Goal: Task Accomplishment & Management: Complete application form

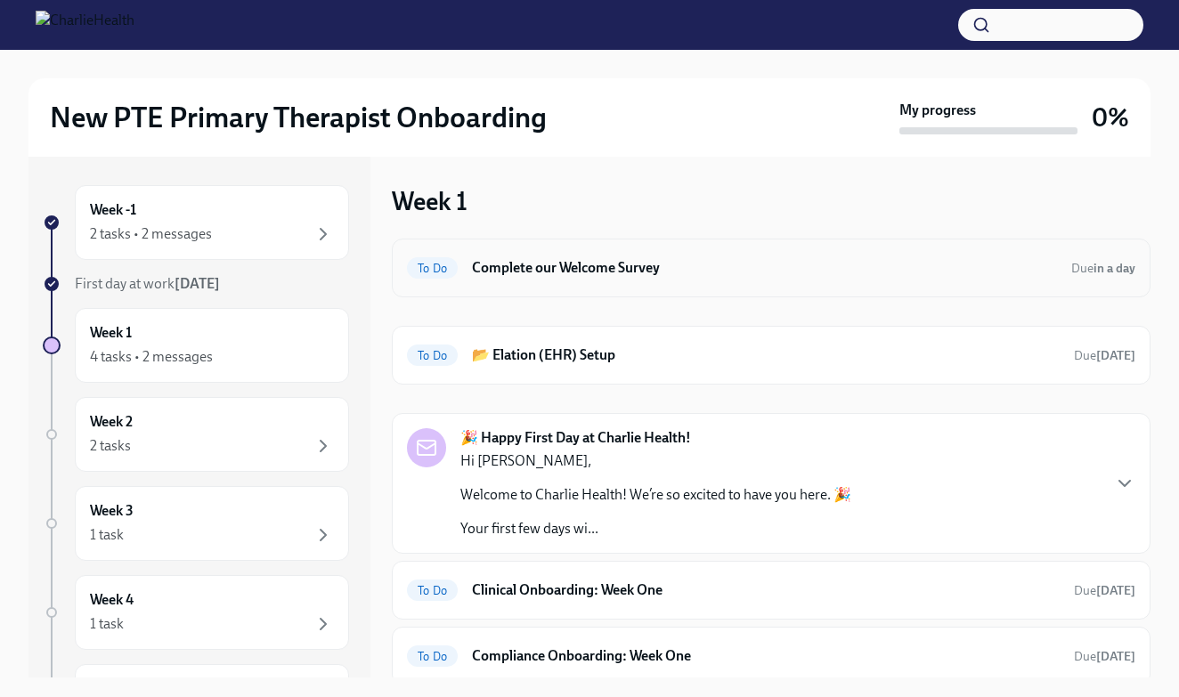
click at [567, 264] on h6 "Complete our Welcome Survey" at bounding box center [764, 268] width 585 height 20
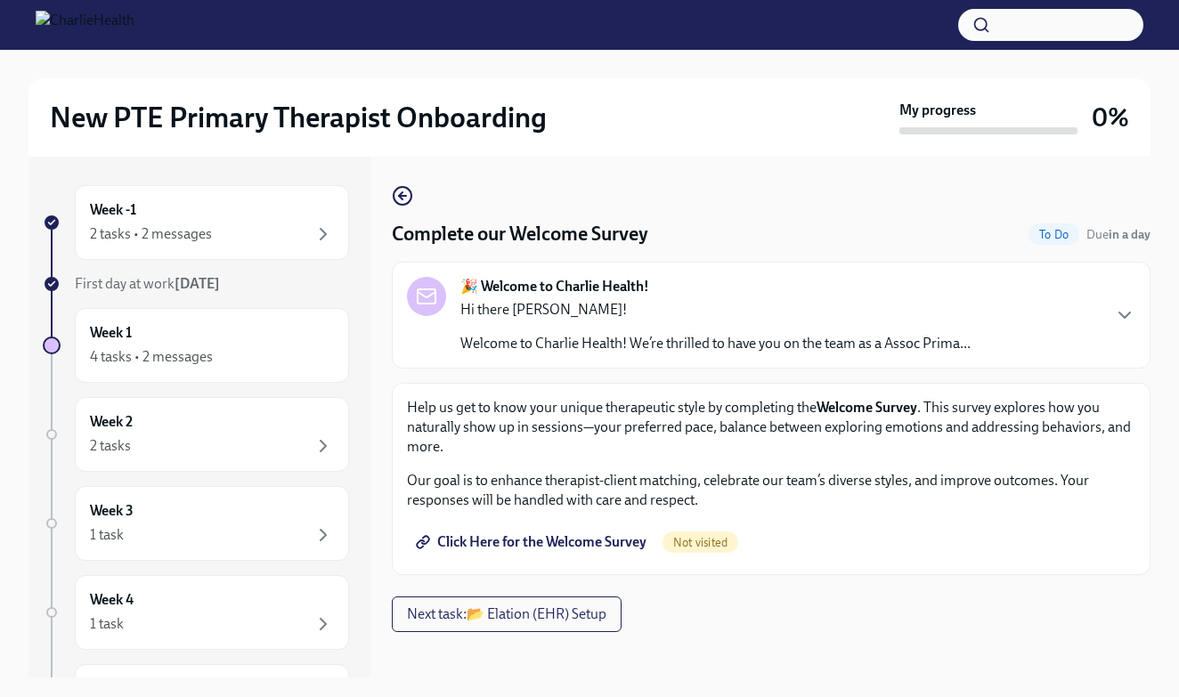
click at [609, 540] on span "Click Here for the Welcome Survey" at bounding box center [532, 542] width 227 height 18
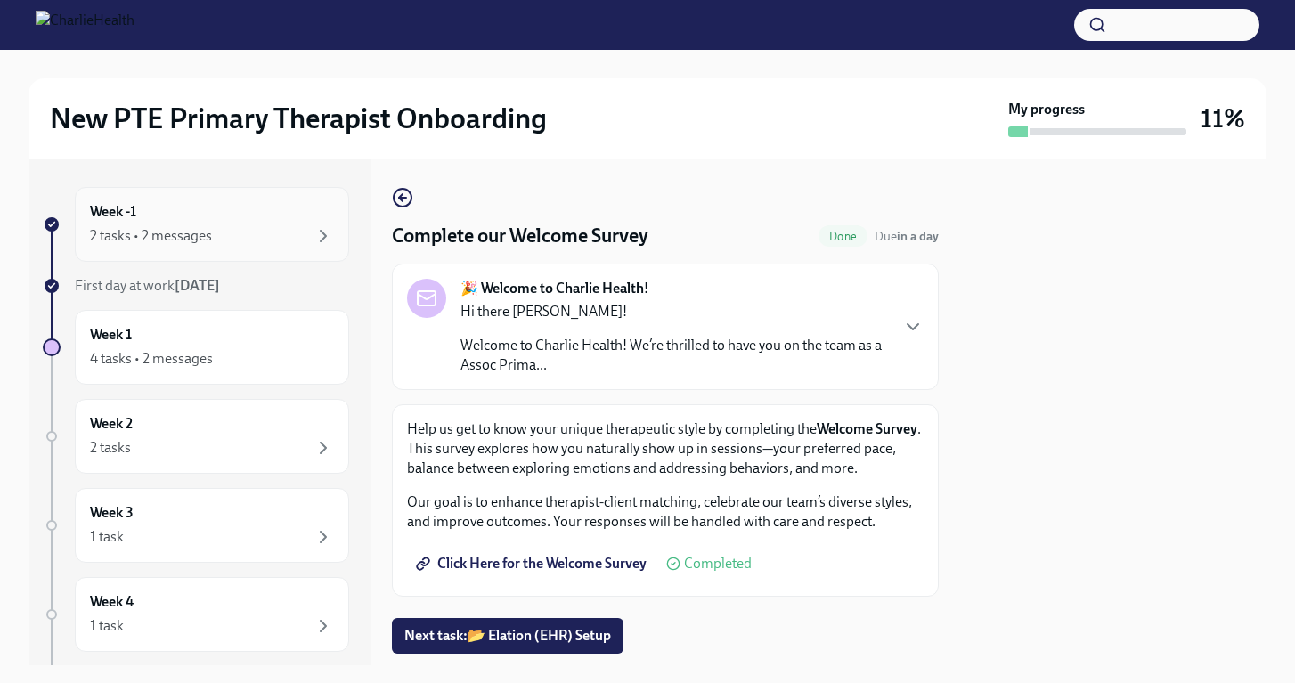
click at [293, 223] on div "Week -1 2 tasks • 2 messages" at bounding box center [212, 224] width 244 height 45
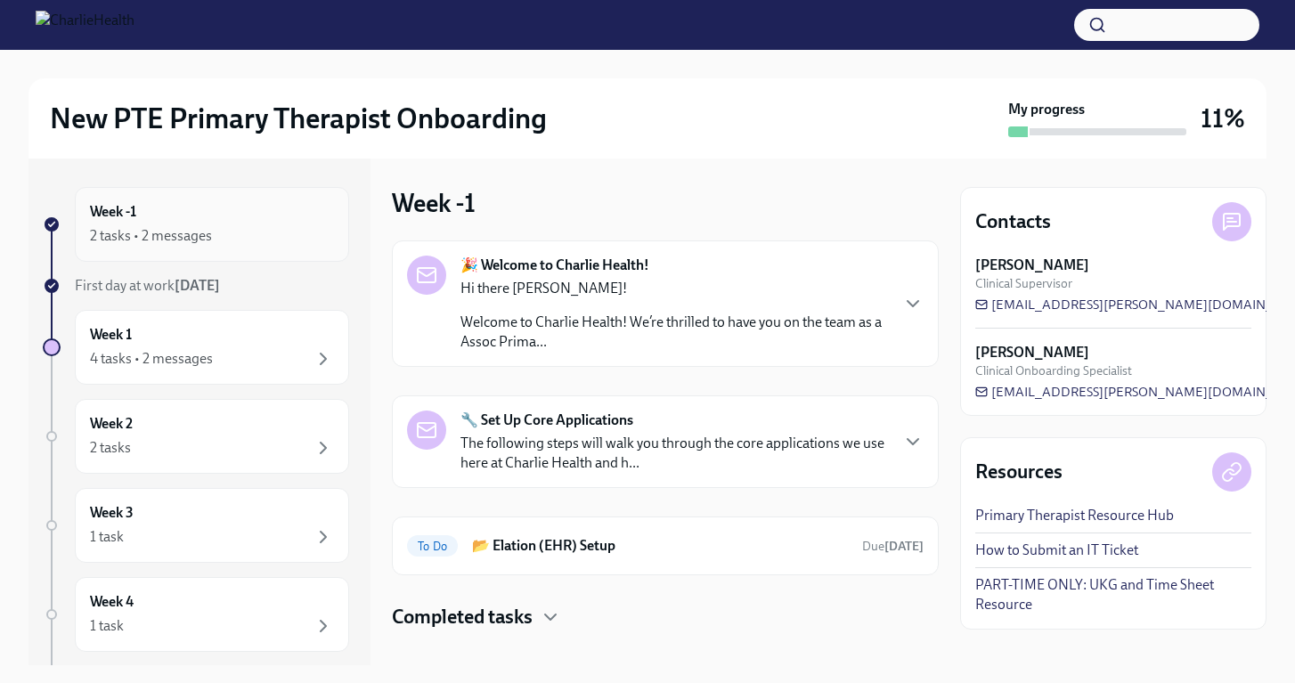
click at [199, 217] on div "Week -1 2 tasks • 2 messages" at bounding box center [212, 224] width 244 height 45
click at [267, 231] on div "2 tasks • 2 messages" at bounding box center [212, 235] width 244 height 21
click at [301, 237] on div "2 tasks • 2 messages" at bounding box center [212, 235] width 244 height 21
click at [649, 173] on div "Week -1 🎉 Welcome to Charlie Health! Hi there [PERSON_NAME]! Welcome to Charlie…" at bounding box center [665, 411] width 547 height 507
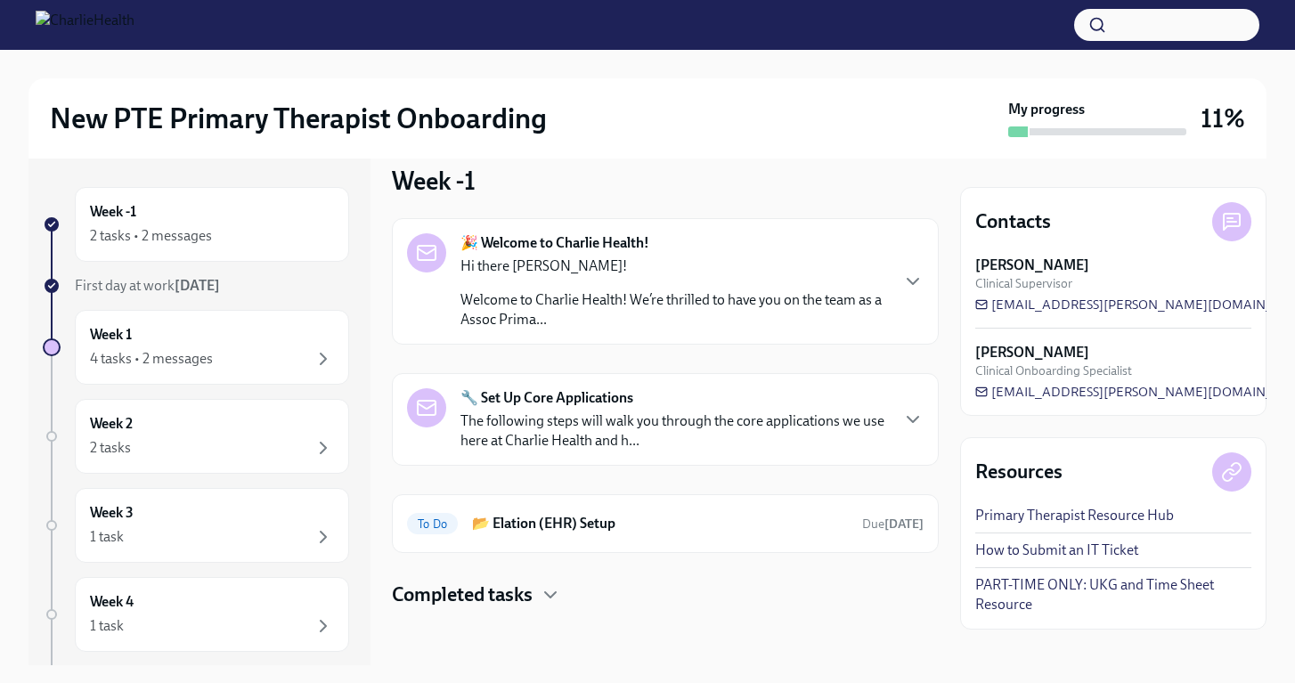
scroll to position [22, 0]
click at [549, 589] on icon "button" at bounding box center [550, 594] width 21 height 21
click at [582, 654] on h6 "Complete our Welcome Survey" at bounding box center [640, 652] width 340 height 20
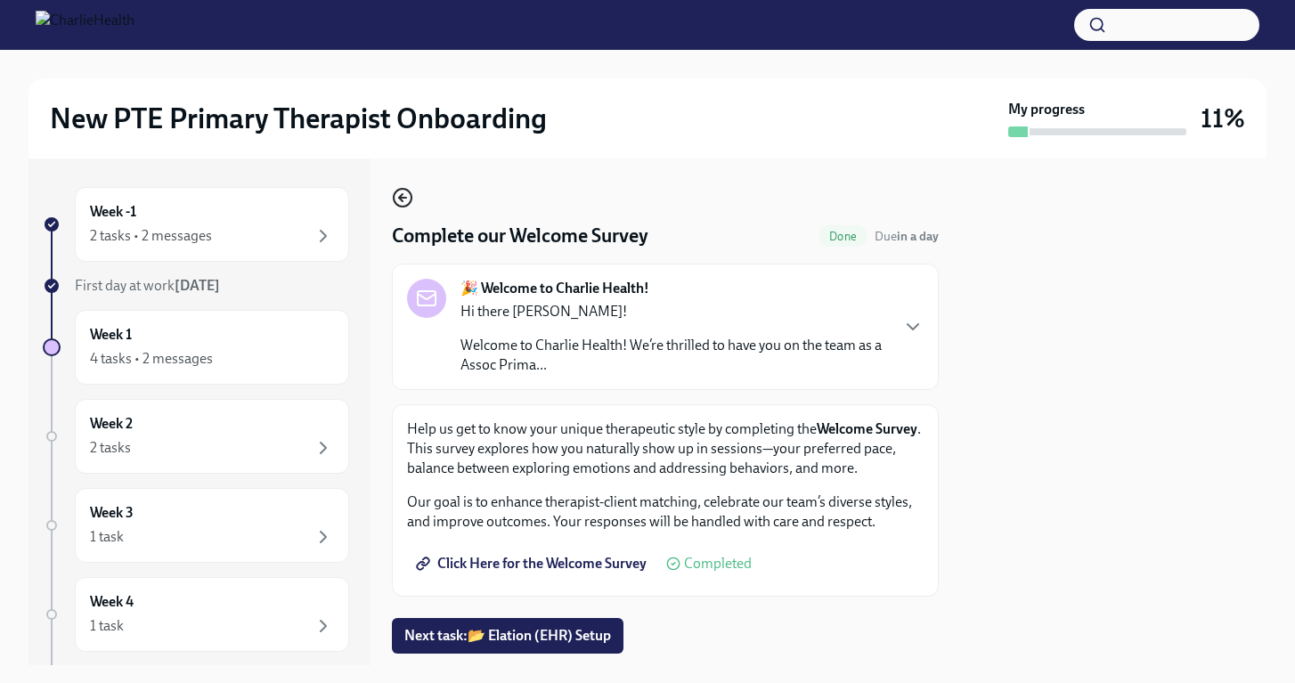
click at [404, 194] on icon "button" at bounding box center [402, 197] width 21 height 21
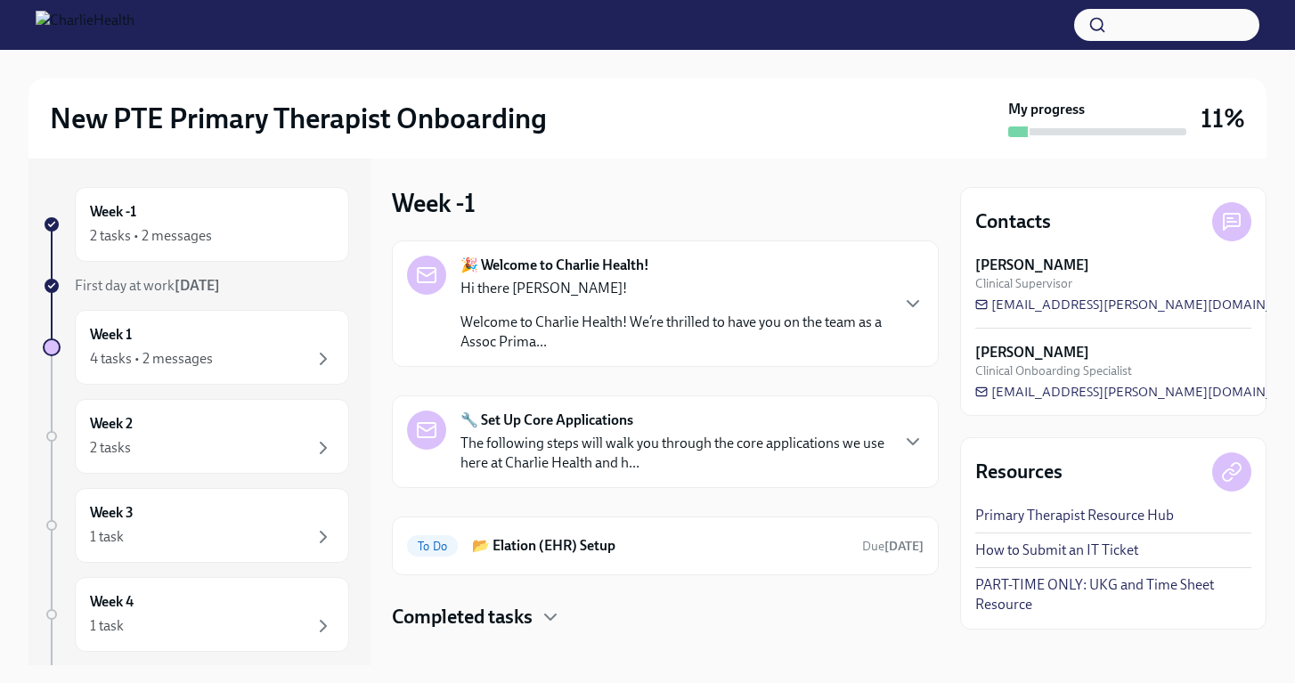
click at [537, 613] on div "Completed tasks" at bounding box center [665, 617] width 547 height 27
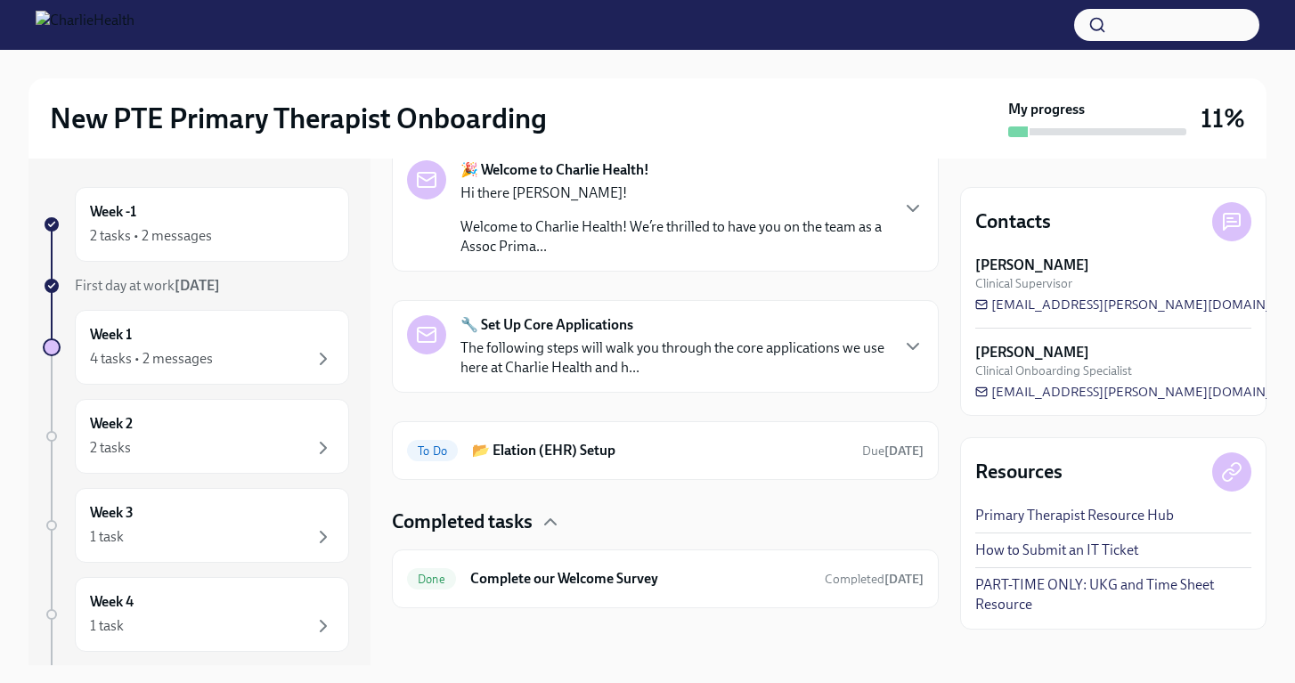
scroll to position [95, 0]
click at [587, 577] on h6 "Complete our Welcome Survey" at bounding box center [640, 579] width 340 height 20
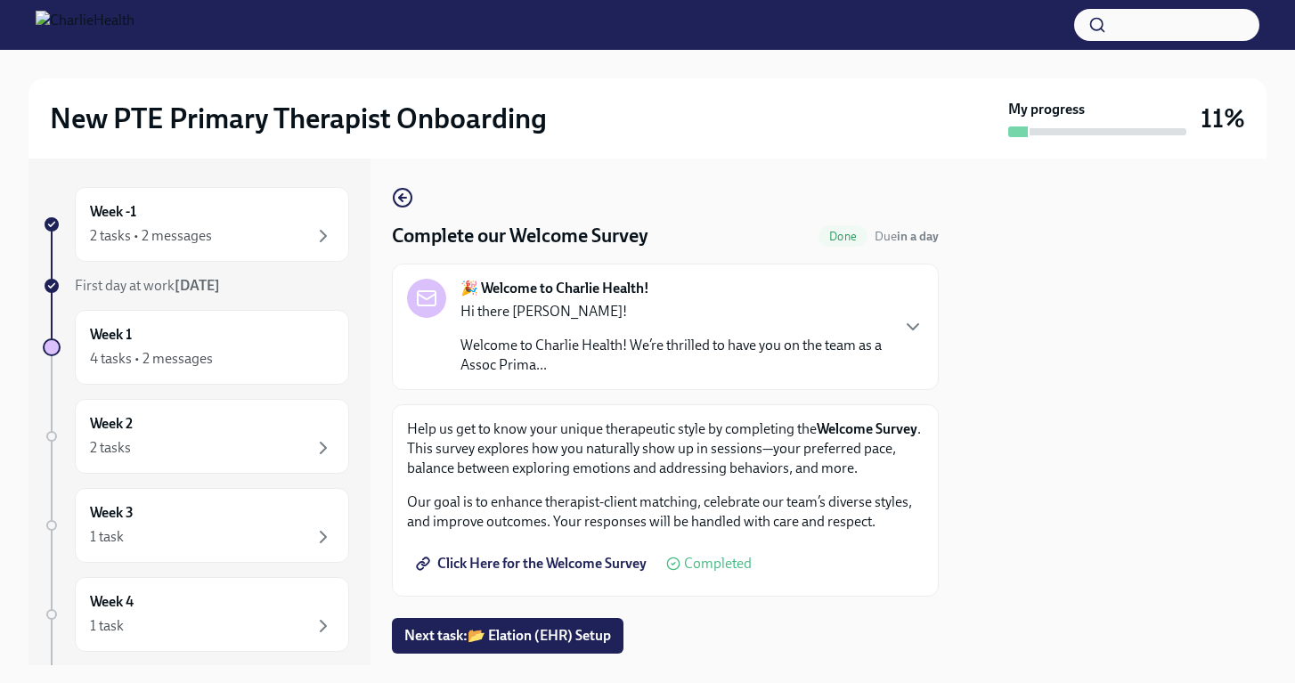
click at [567, 568] on span "Click Here for the Welcome Survey" at bounding box center [532, 564] width 227 height 18
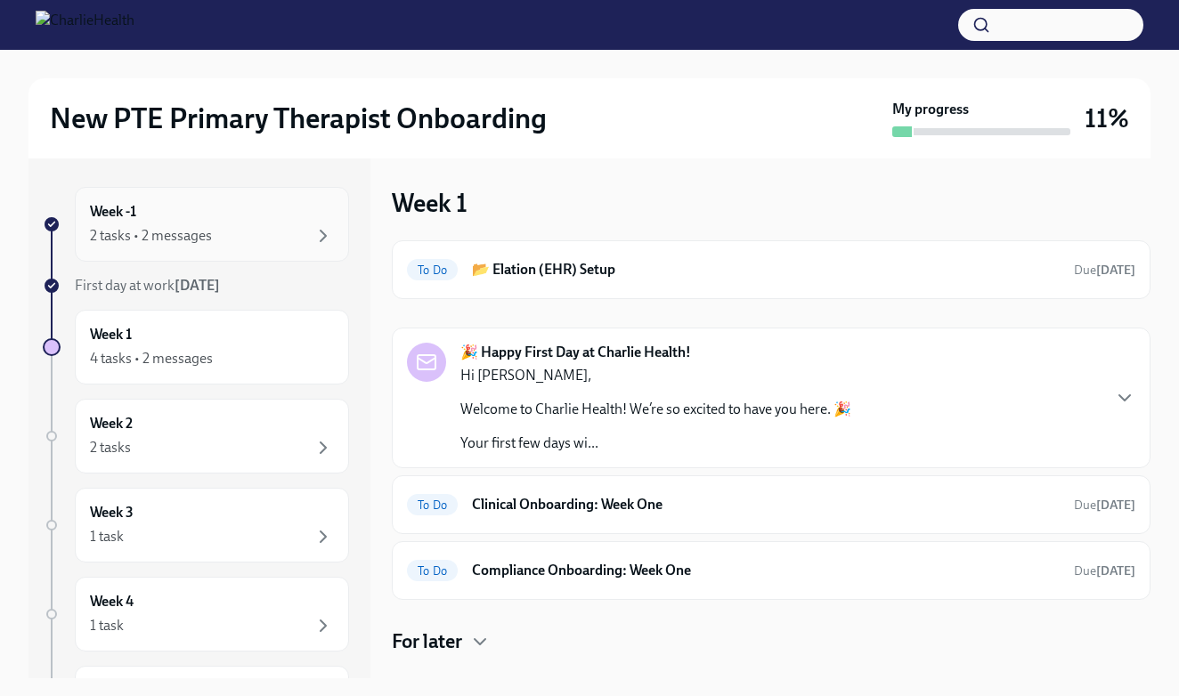
click at [313, 211] on div "Week -1 2 tasks • 2 messages" at bounding box center [212, 224] width 244 height 45
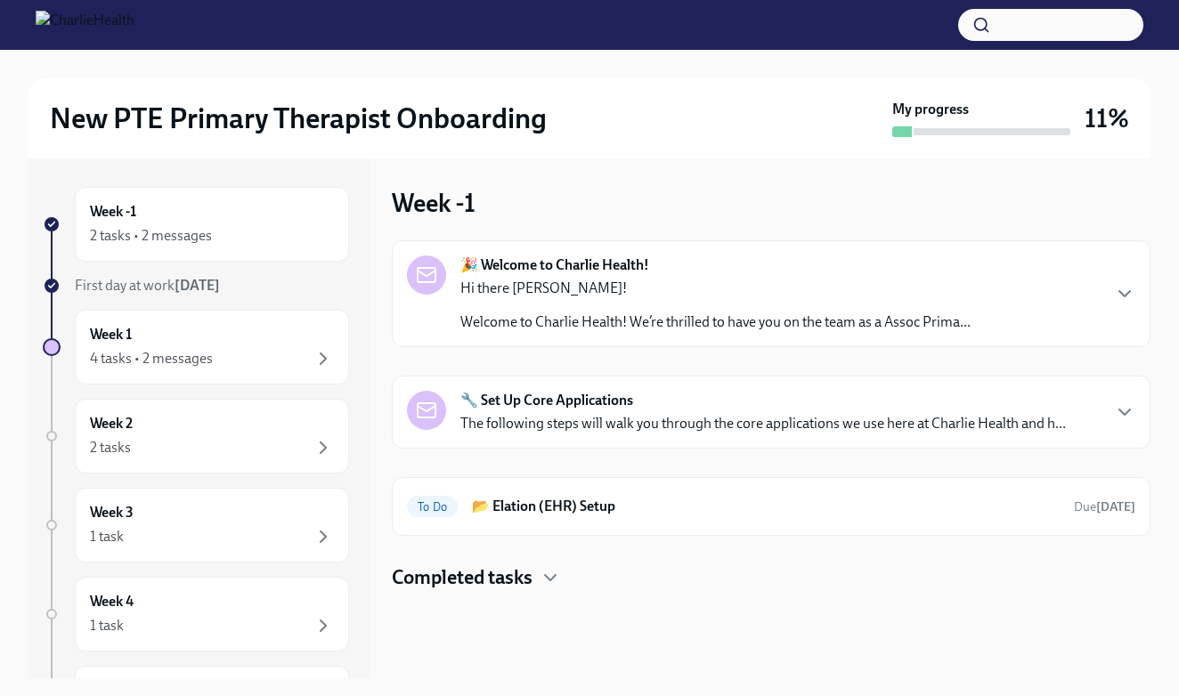
click at [493, 573] on h4 "Completed tasks" at bounding box center [462, 578] width 141 height 27
click at [517, 638] on h6 "Complete our Welcome Survey" at bounding box center [746, 635] width 552 height 20
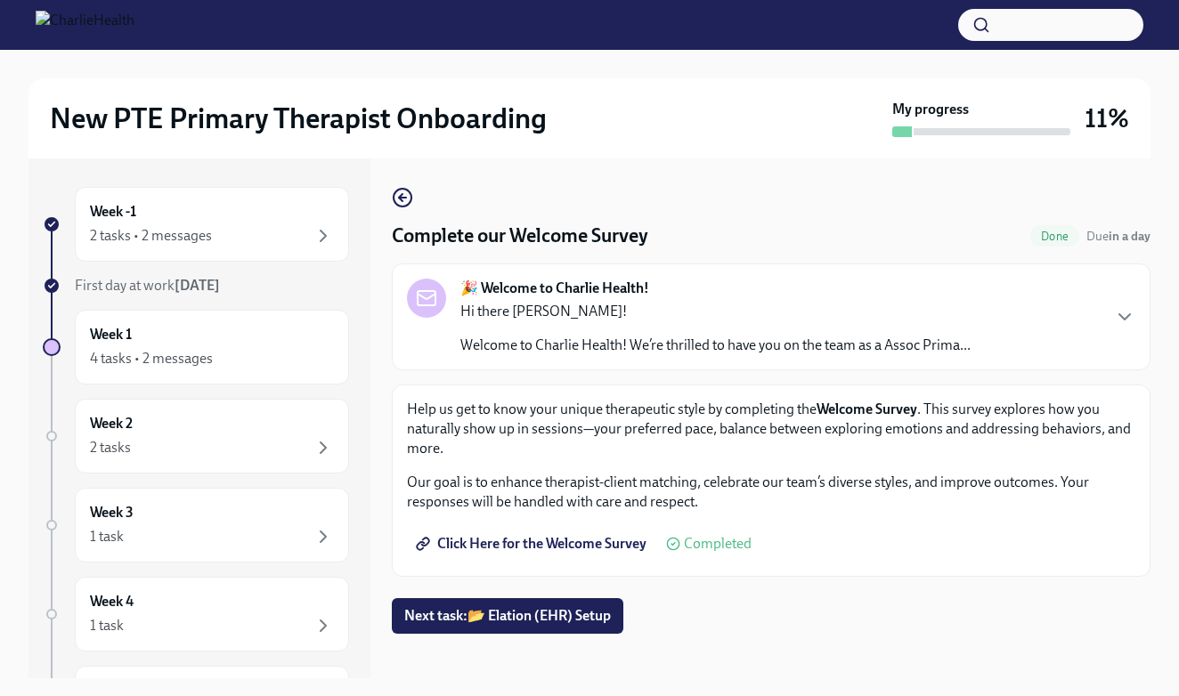
click at [589, 546] on span "Click Here for the Welcome Survey" at bounding box center [532, 544] width 227 height 18
